Goal: Transaction & Acquisition: Purchase product/service

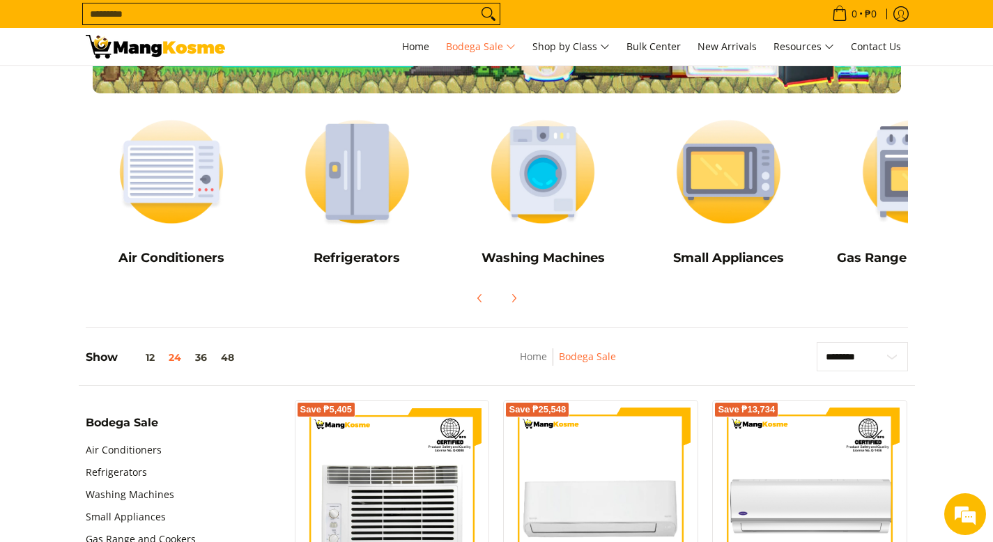
scroll to position [149, 0]
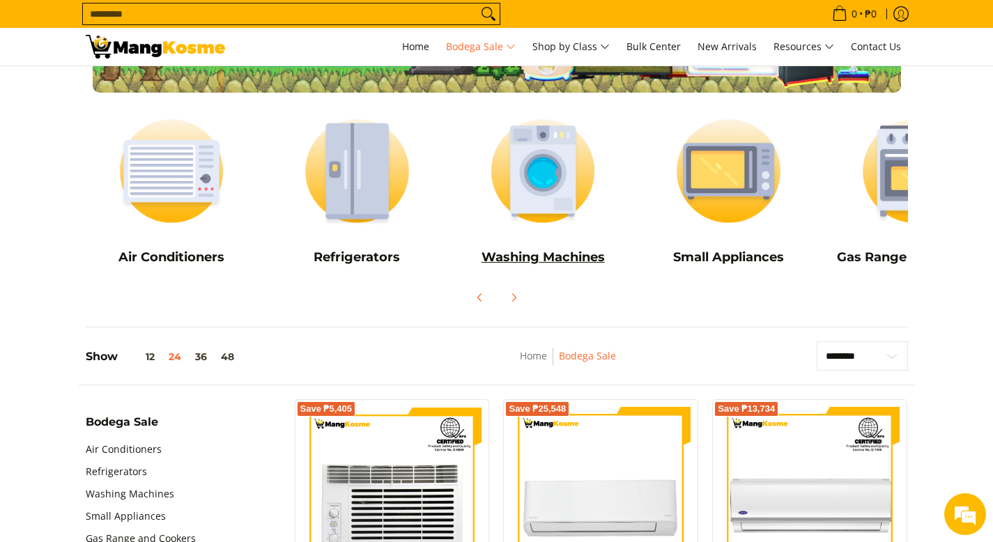
click at [552, 150] on img at bounding box center [543, 171] width 172 height 129
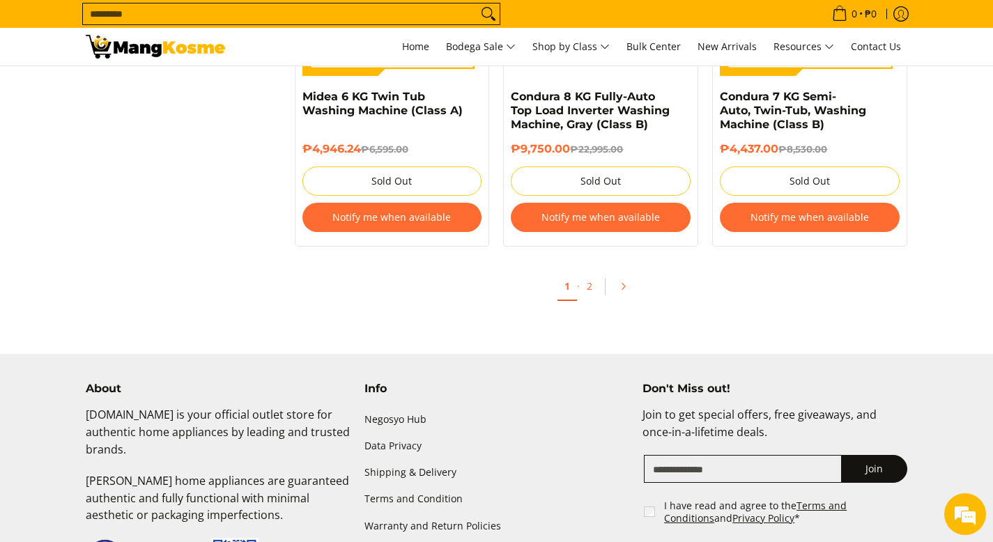
scroll to position [3020, 0]
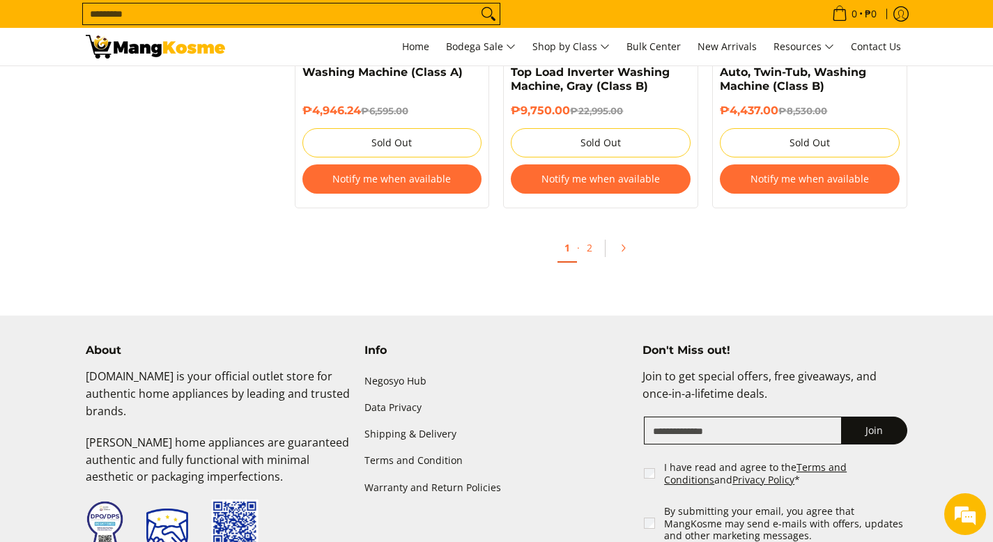
click at [590, 272] on ul "1 · 2" at bounding box center [601, 251] width 627 height 45
click at [590, 263] on link "2" at bounding box center [590, 248] width 20 height 29
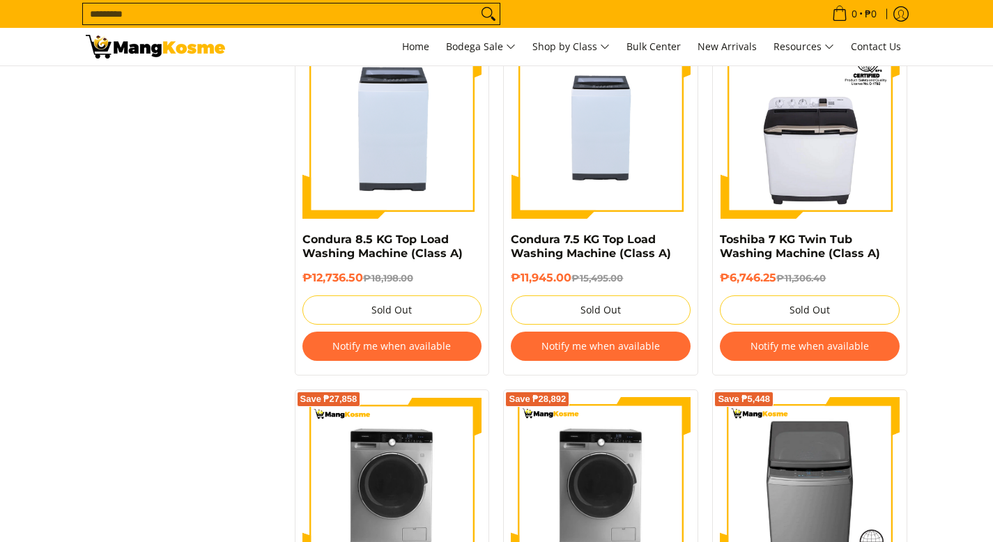
scroll to position [2417, 0]
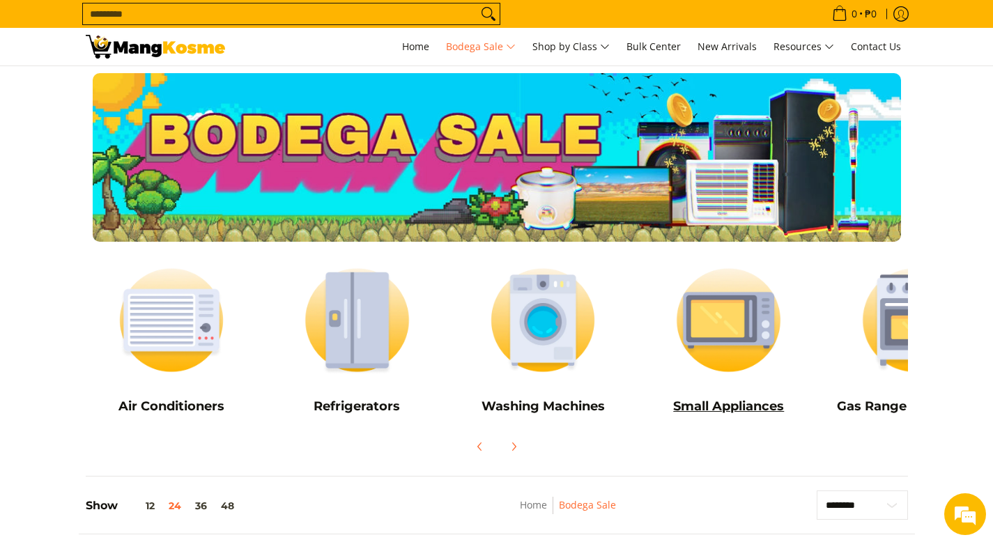
click at [714, 359] on img at bounding box center [729, 320] width 172 height 129
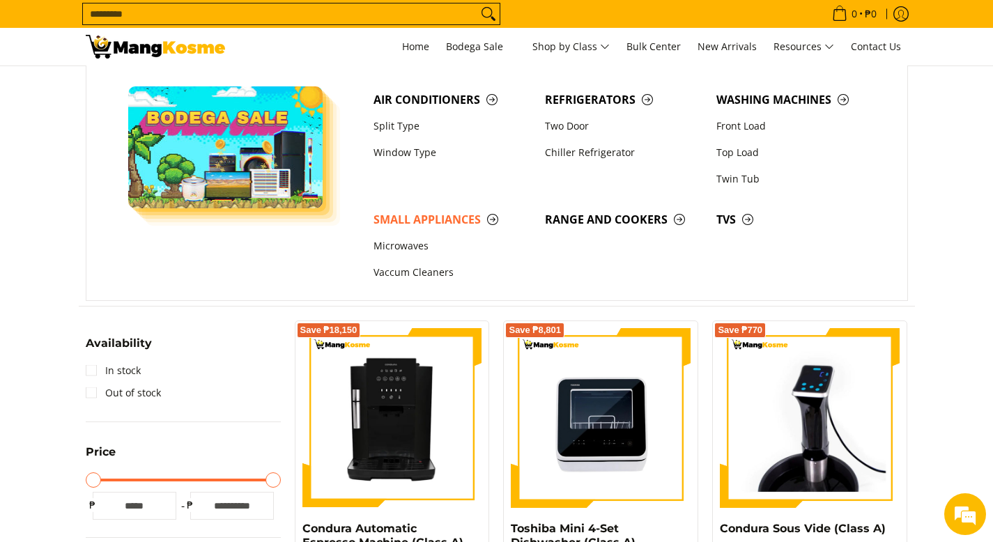
click at [454, 11] on input "Search..." at bounding box center [280, 13] width 395 height 21
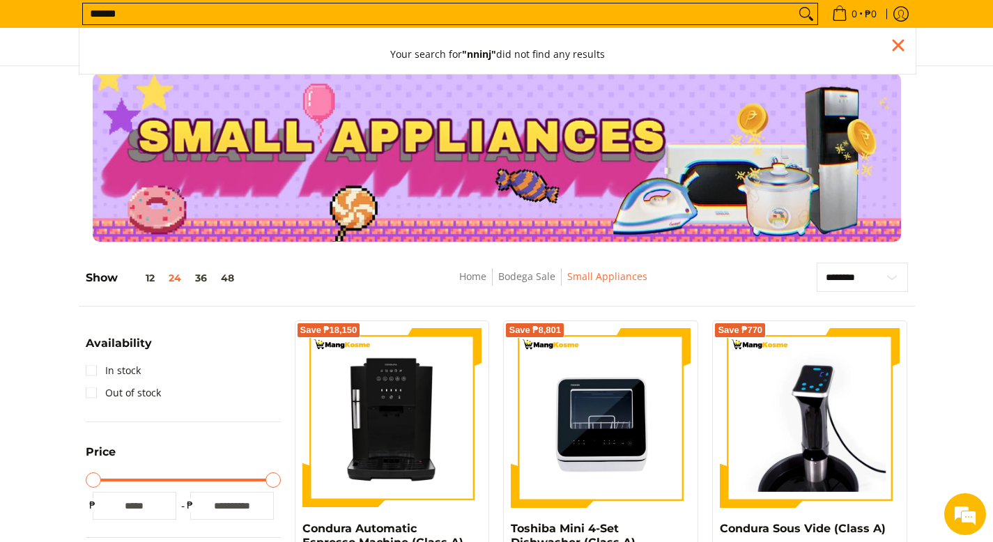
type input "******"
click at [795, 3] on button "Search" at bounding box center [806, 13] width 22 height 21
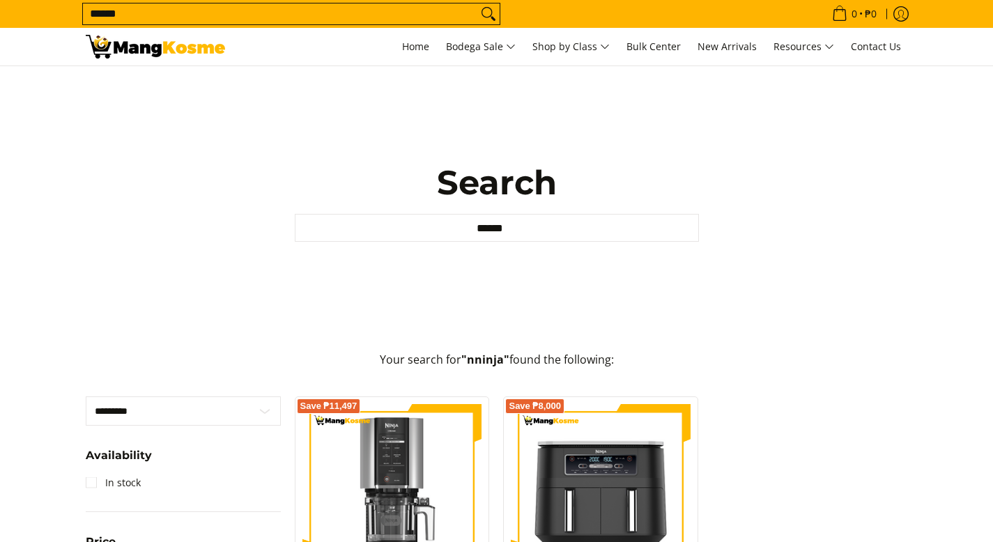
click at [94, 15] on input "******" at bounding box center [280, 13] width 395 height 21
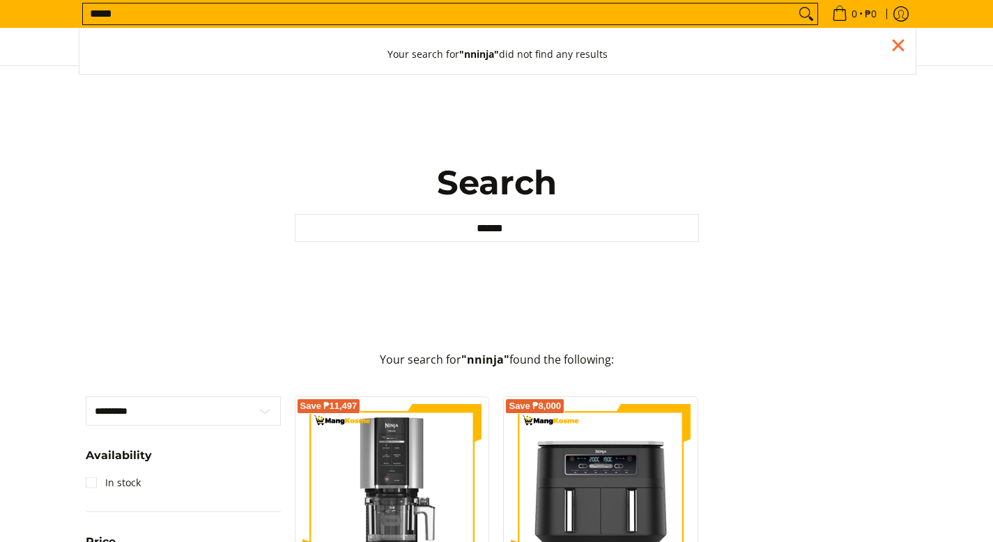
type input "*****"
click at [795, 3] on button "Search" at bounding box center [806, 13] width 22 height 21
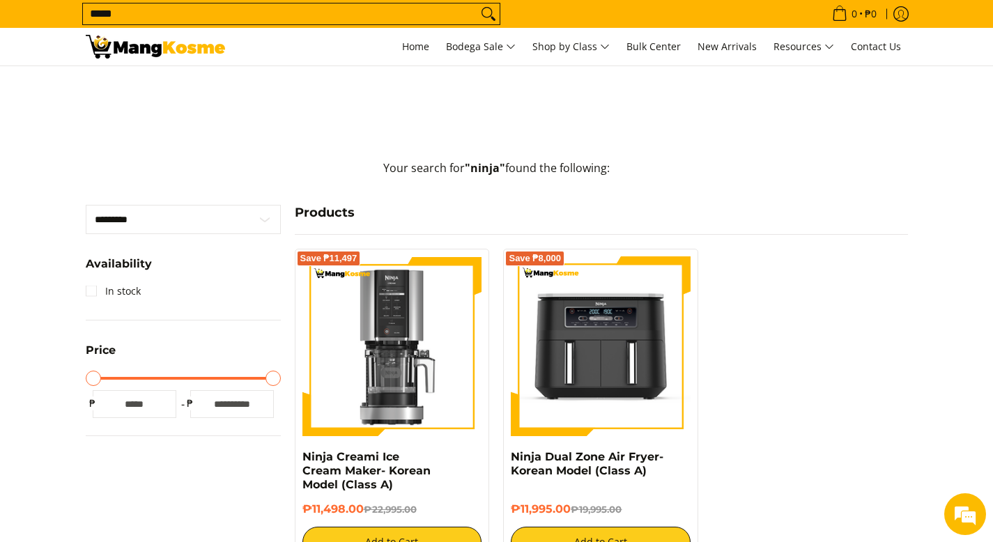
scroll to position [294, 0]
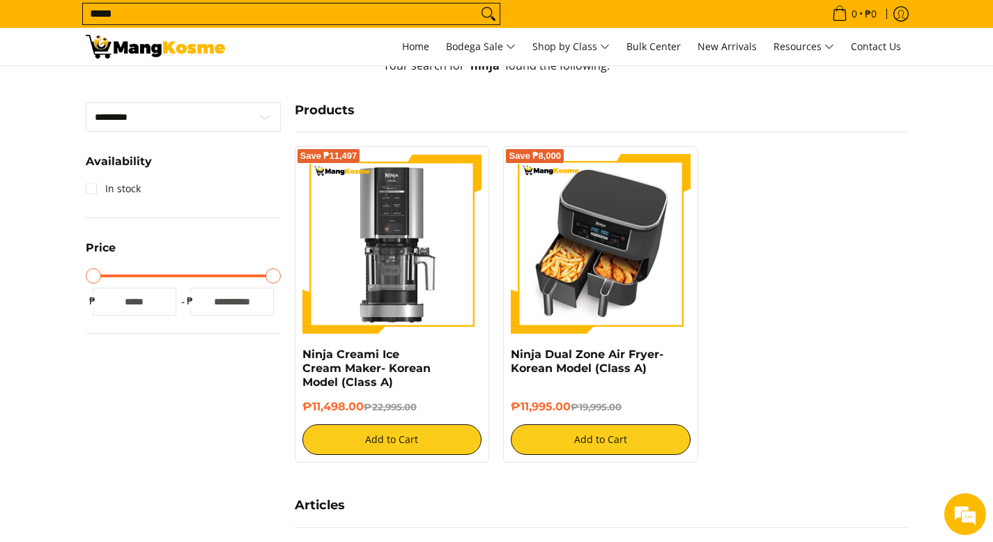
click at [642, 282] on img at bounding box center [601, 244] width 180 height 180
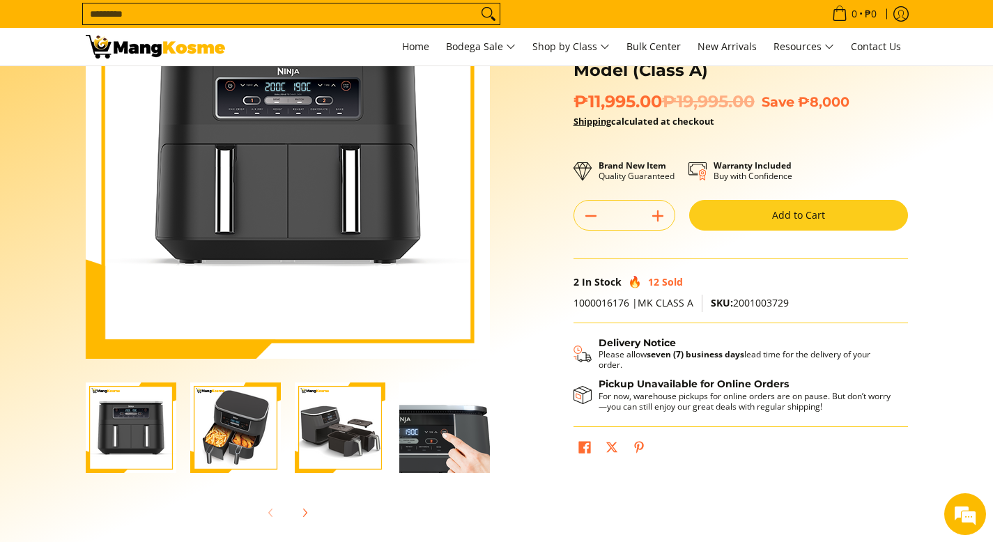
scroll to position [141, 0]
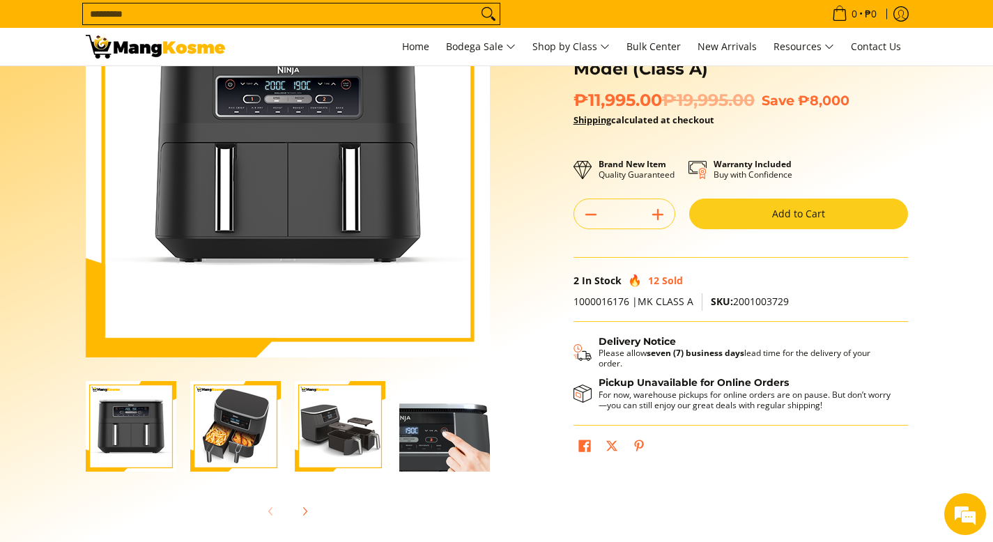
click at [213, 414] on img "ninja-dual-zone-air-fryer-with-sample-contents-full-view-mang-kosme" at bounding box center [235, 426] width 91 height 91
